Goal: Use online tool/utility: Use online tool/utility

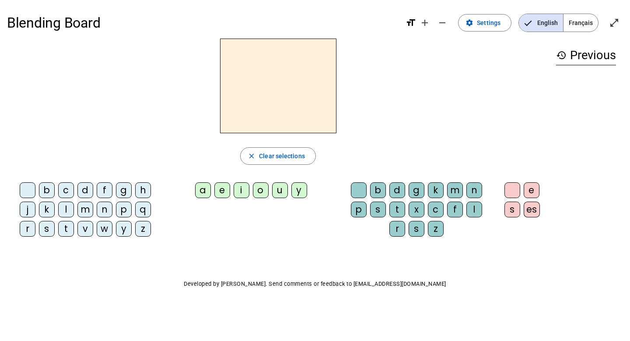
click at [47, 190] on div "b" at bounding box center [47, 190] width 16 height 16
click at [280, 191] on div "u" at bounding box center [280, 190] width 16 height 16
click at [68, 192] on div "c" at bounding box center [66, 190] width 16 height 16
click at [87, 190] on div "d" at bounding box center [85, 190] width 16 height 16
click at [106, 189] on div "f" at bounding box center [105, 190] width 16 height 16
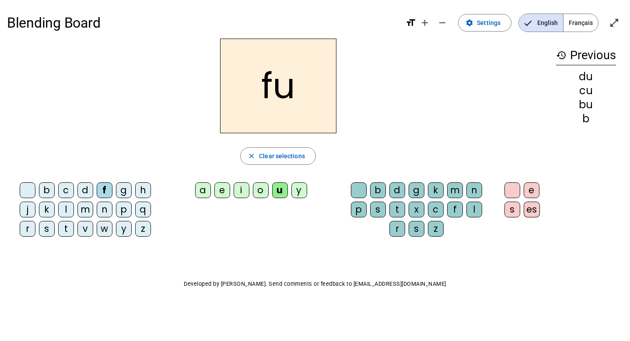
click at [125, 189] on div "g" at bounding box center [124, 190] width 16 height 16
click at [144, 190] on div "h" at bounding box center [143, 190] width 16 height 16
click at [46, 205] on div "k" at bounding box center [47, 209] width 16 height 16
click at [68, 210] on div "l" at bounding box center [66, 209] width 16 height 16
